Goal: Transaction & Acquisition: Purchase product/service

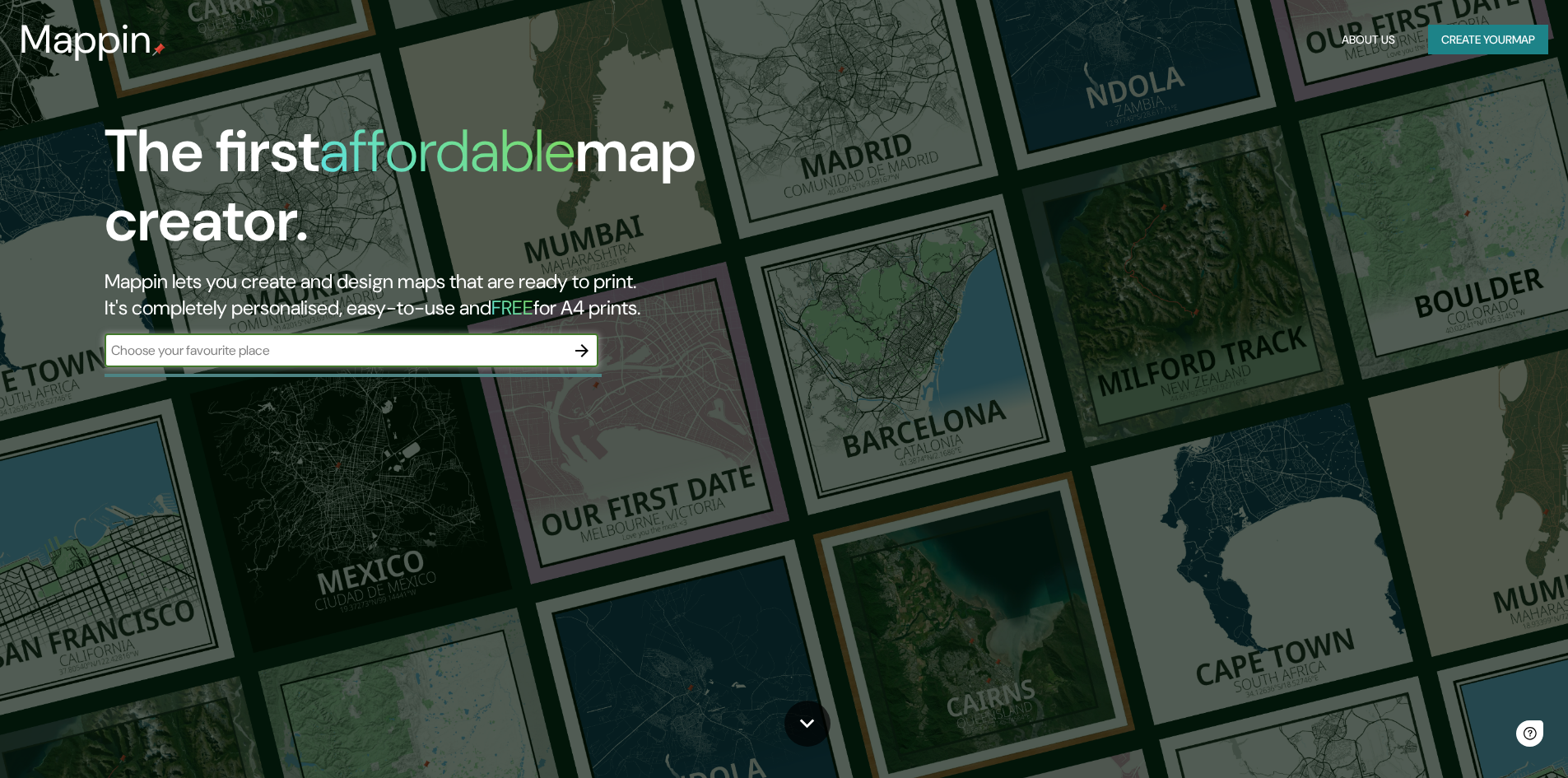
click at [533, 349] on input "text" at bounding box center [335, 350] width 461 height 19
type input "[GEOGRAPHIC_DATA]"
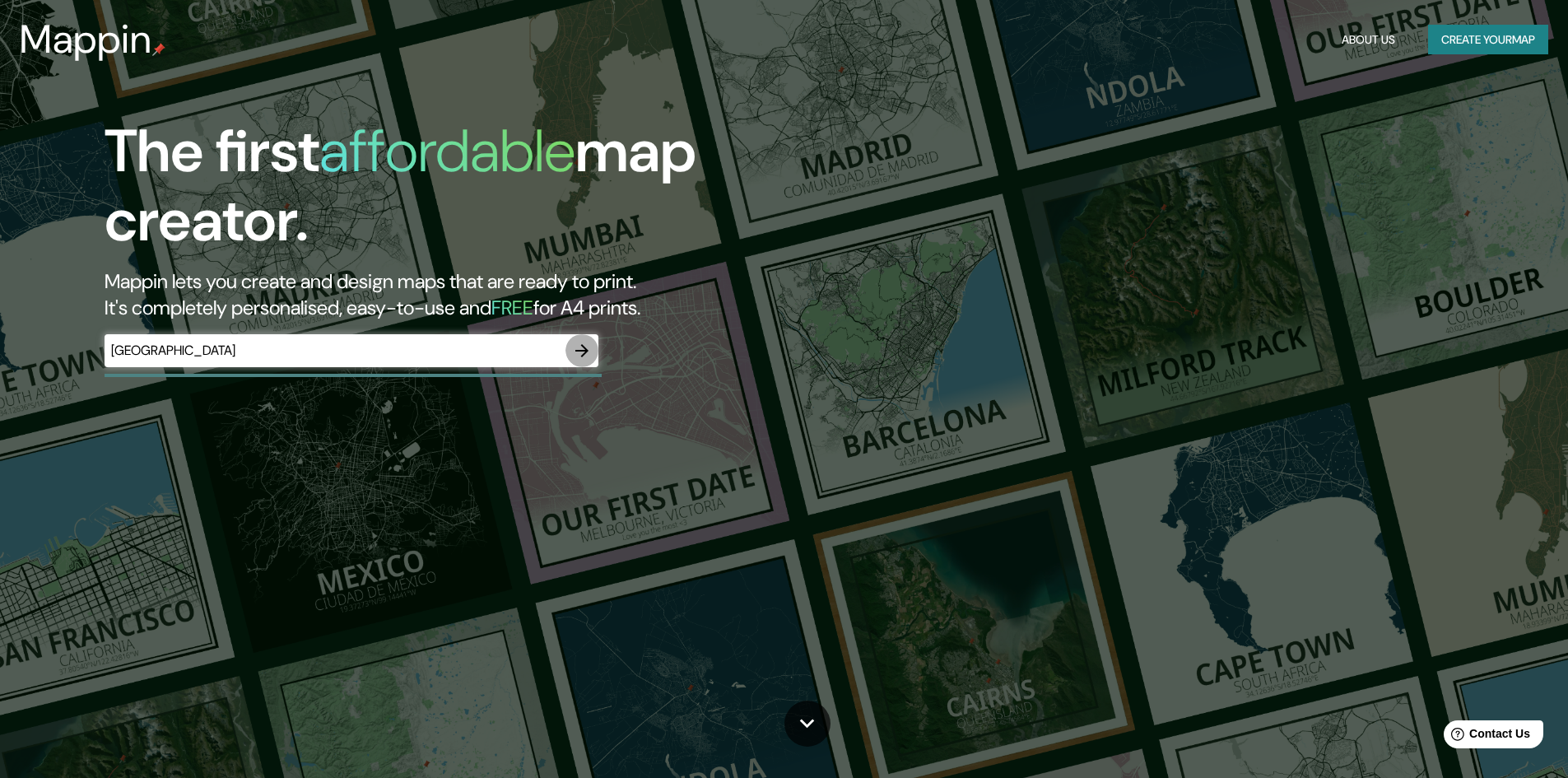
click at [580, 349] on icon "button" at bounding box center [582, 350] width 19 height 19
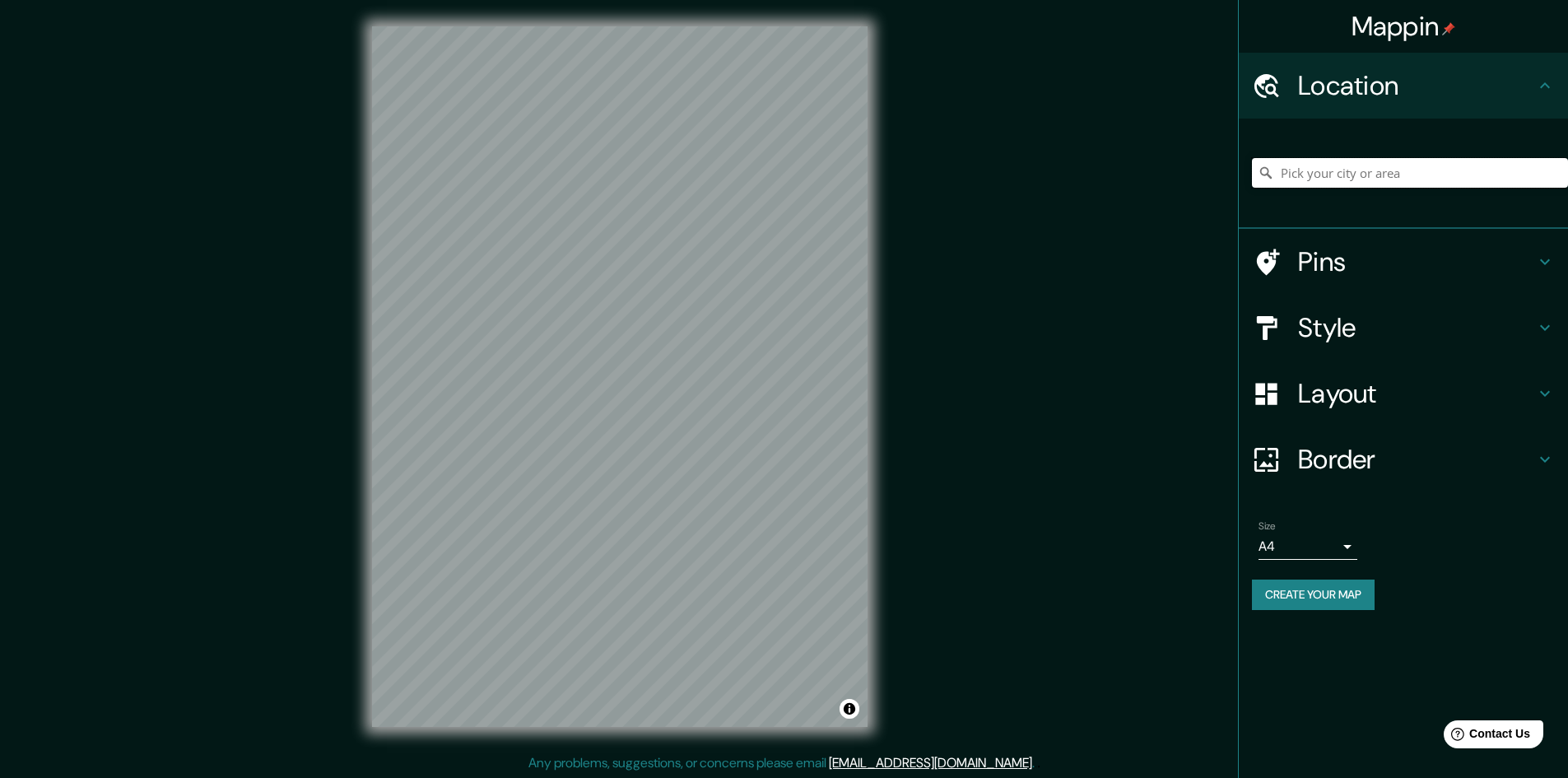
click at [1390, 178] on input "Pick your city or area" at bounding box center [1411, 173] width 316 height 29
type input "[GEOGRAPHIC_DATA], [GEOGRAPHIC_DATA], [GEOGRAPHIC_DATA]"
click at [1341, 343] on h4 "Style" at bounding box center [1417, 328] width 237 height 33
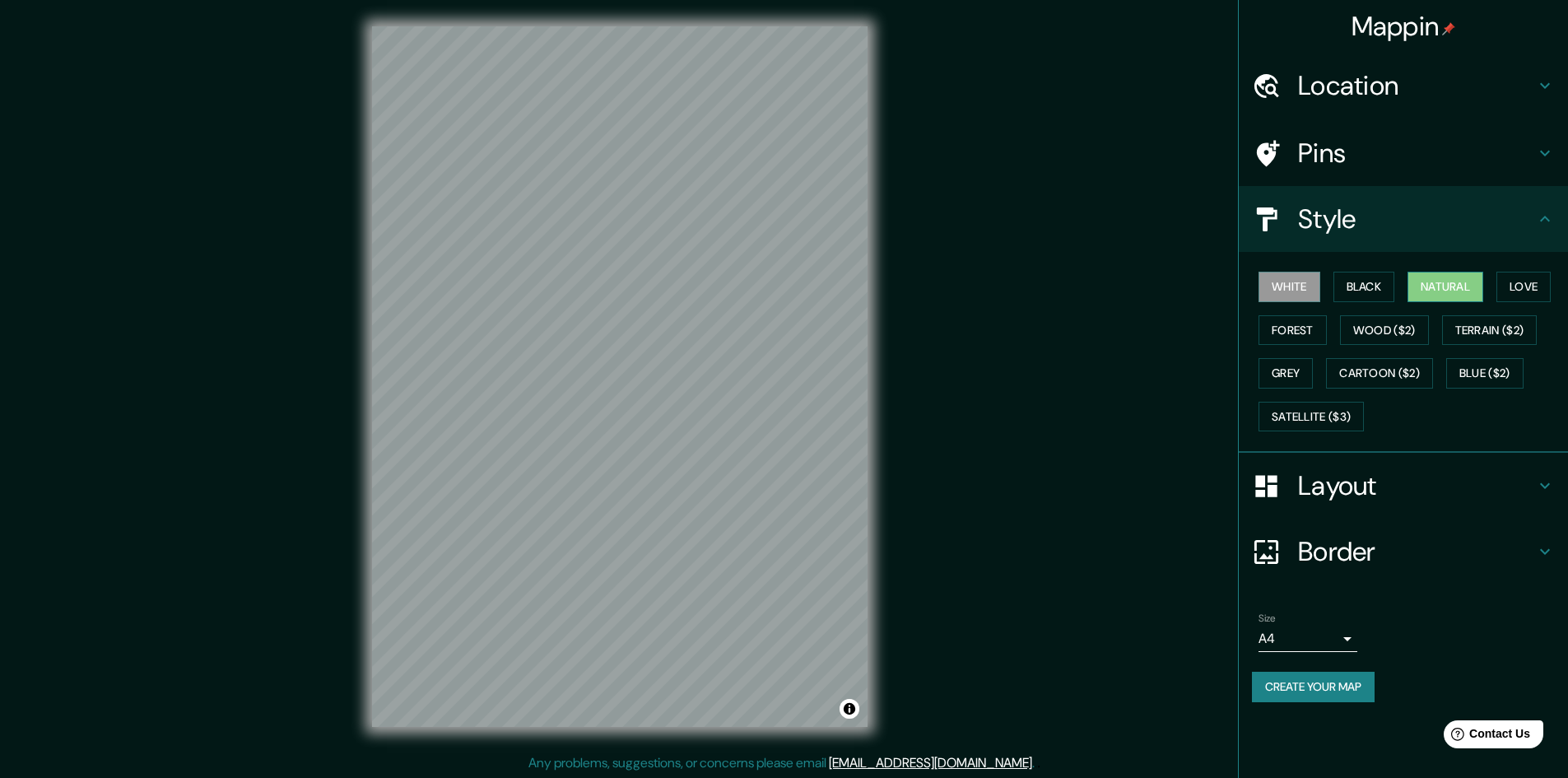
click at [1428, 290] on button "Natural" at bounding box center [1445, 287] width 76 height 30
click at [1310, 408] on button "Satellite ($3)" at bounding box center [1310, 417] width 105 height 30
